Goal: Information Seeking & Learning: Find specific fact

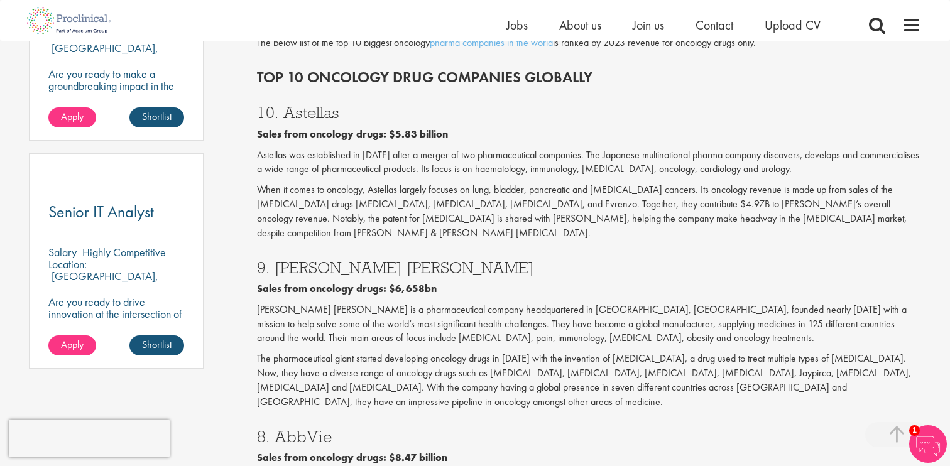
scroll to position [828, 0]
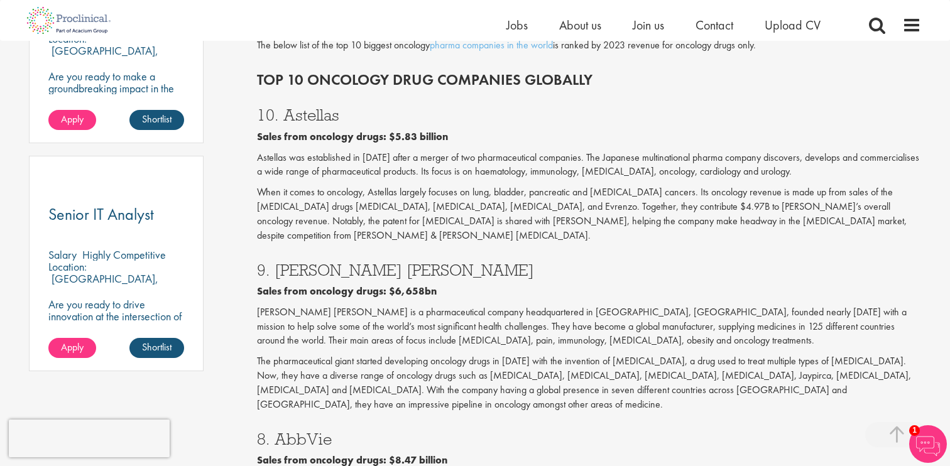
click at [304, 107] on h3 "10. Astellas" at bounding box center [589, 115] width 665 height 16
copy h3 "Astellas"
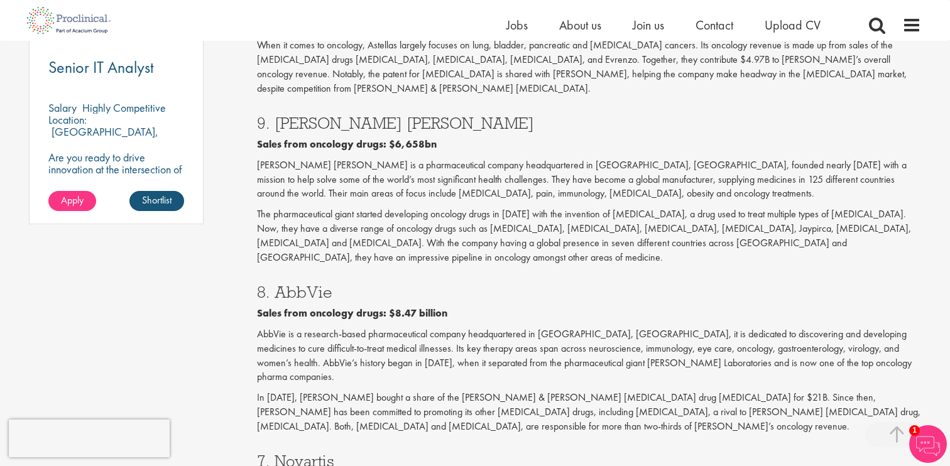
scroll to position [976, 0]
click at [310, 283] on h3 "8. AbbVie" at bounding box center [589, 291] width 665 height 16
copy h3 "AbbVie"
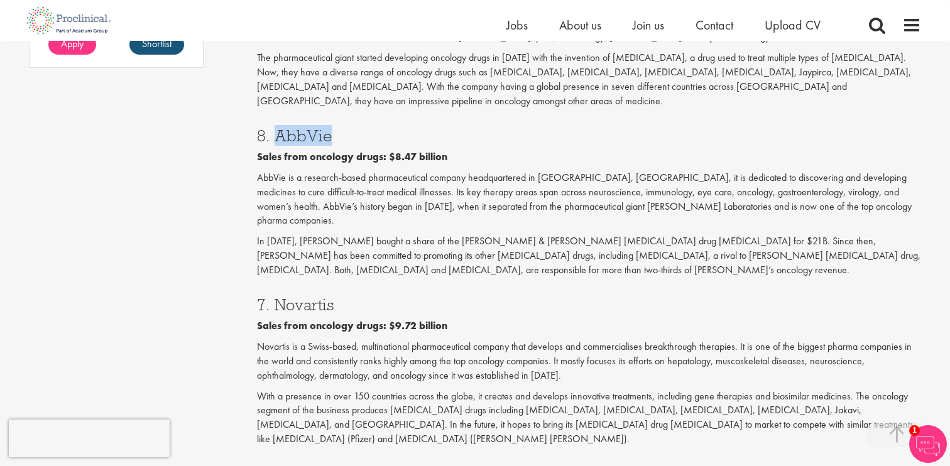
scroll to position [1136, 0]
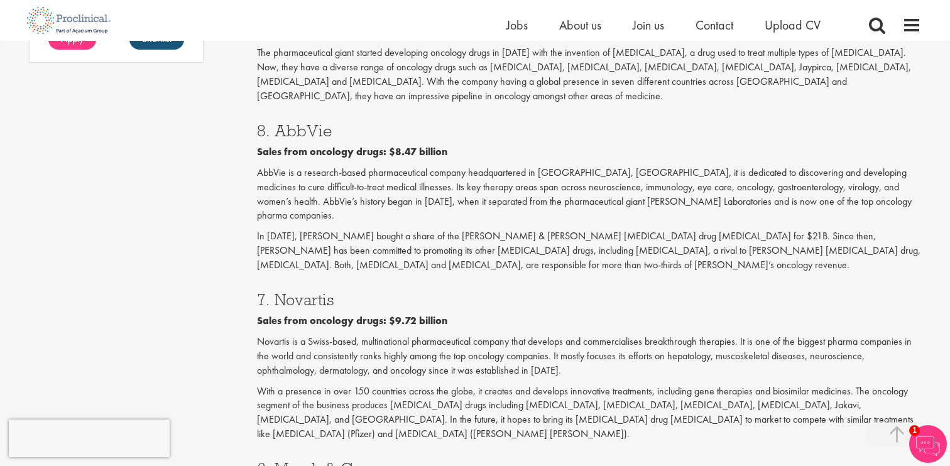
click at [304, 292] on h3 "7. Novartis" at bounding box center [589, 300] width 665 height 16
copy h3 "Novartis"
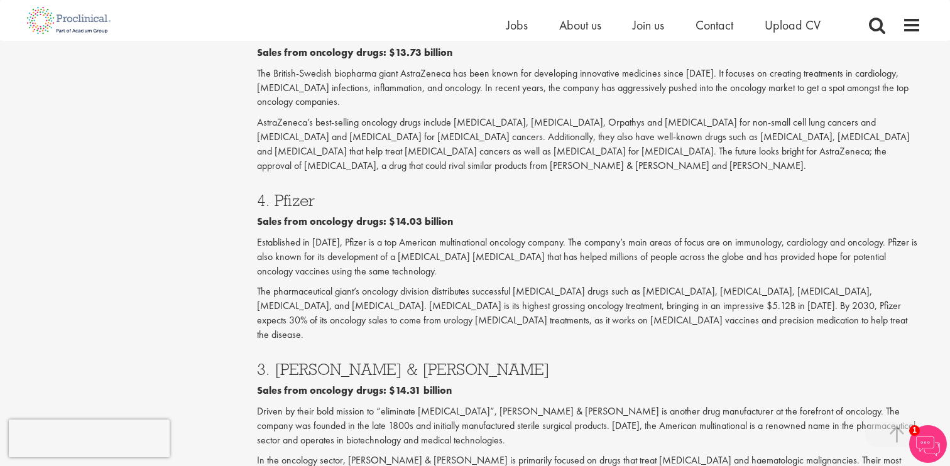
scroll to position [1719, 0]
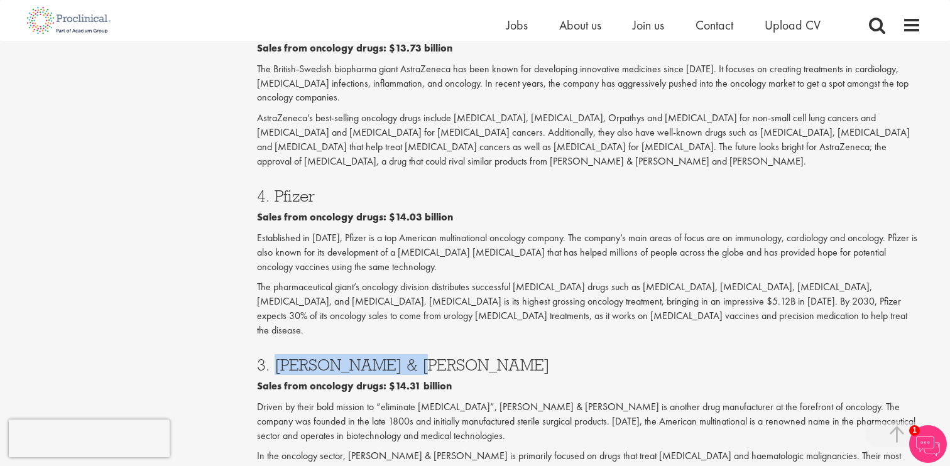
drag, startPoint x: 272, startPoint y: 250, endPoint x: 410, endPoint y: 248, distance: 138.3
click at [410, 357] on h3 "3. [PERSON_NAME] & [PERSON_NAME]" at bounding box center [589, 365] width 665 height 16
copy h3 "[PERSON_NAME] & [PERSON_NAME]"
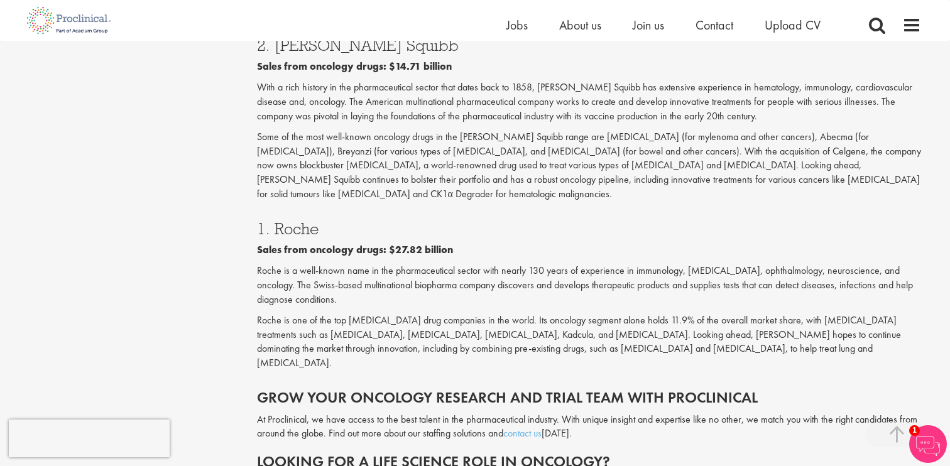
scroll to position [2214, 0]
